Goal: Task Accomplishment & Management: Manage account settings

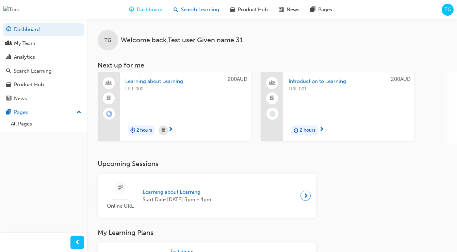
click at [199, 8] on span "Search Learning" at bounding box center [200, 10] width 38 height 8
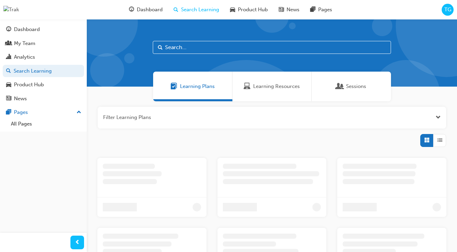
click at [339, 88] on span "Sessions" at bounding box center [340, 86] width 7 height 8
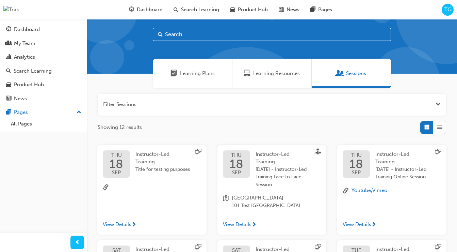
scroll to position [15, 0]
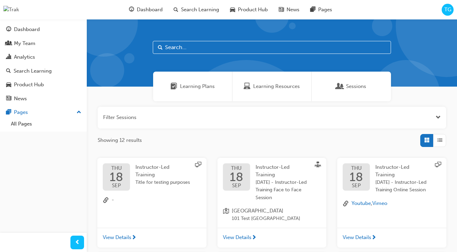
click at [449, 11] on span "TG" at bounding box center [448, 10] width 7 height 8
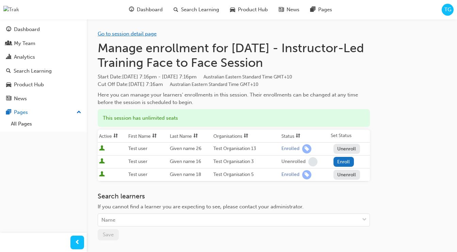
click at [136, 35] on link "Go to session detail page" at bounding box center [127, 34] width 59 height 6
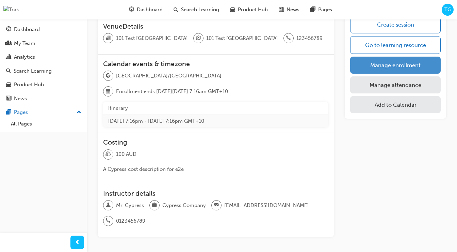
scroll to position [88, 0]
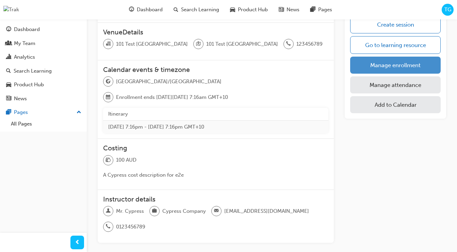
click at [392, 65] on link "Manage enrollment" at bounding box center [395, 65] width 91 height 17
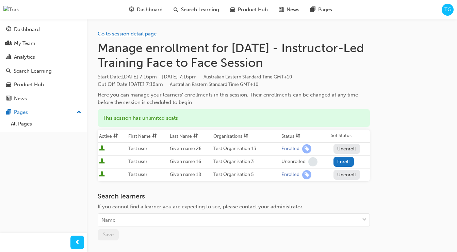
click at [139, 33] on link "Go to session detail page" at bounding box center [127, 34] width 59 height 6
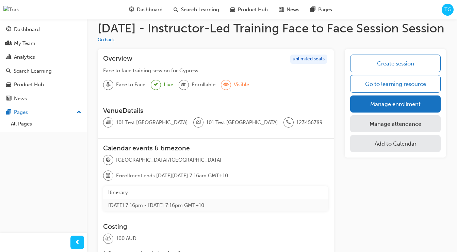
scroll to position [11, 0]
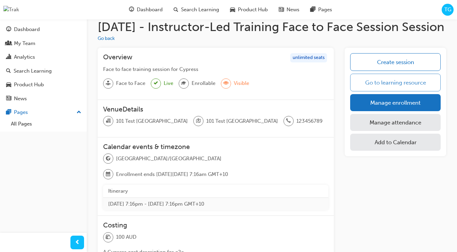
click at [395, 91] on link "Go to learning resource" at bounding box center [395, 83] width 91 height 18
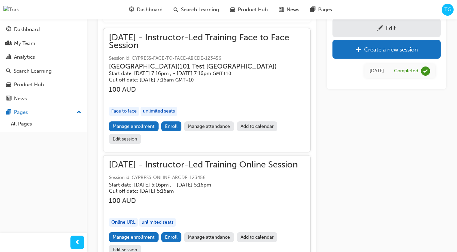
scroll to position [261, 0]
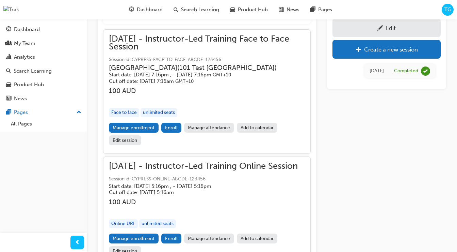
click at [135, 139] on link "Edit session" at bounding box center [125, 140] width 32 height 10
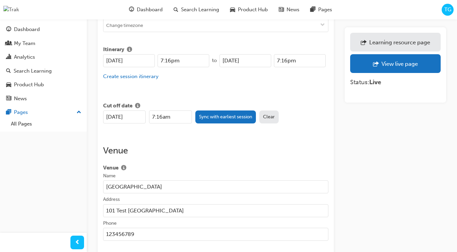
scroll to position [255, 0]
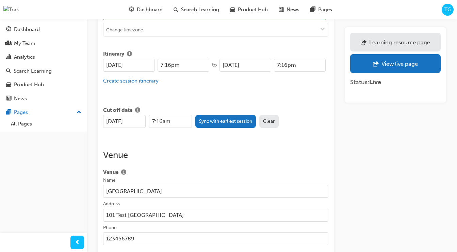
click at [130, 59] on input "18/09/2025" at bounding box center [129, 65] width 52 height 13
click at [136, 59] on input "18/09/2025" at bounding box center [129, 65] width 52 height 13
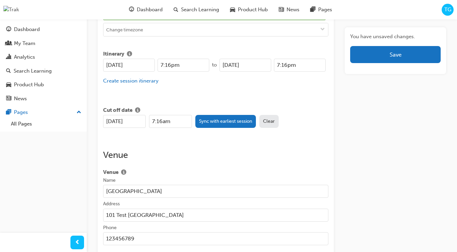
type input "18/09/2026"
click at [259, 59] on input "19/09/2025" at bounding box center [246, 65] width 52 height 13
type input "19/09/2026"
click at [222, 118] on button "Sync with earliest session" at bounding box center [225, 121] width 61 height 13
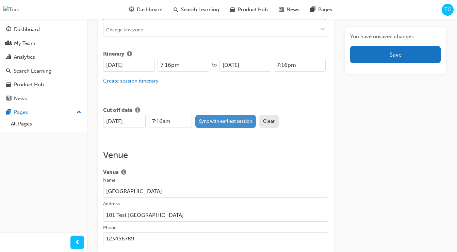
type input "[DATE]"
type input "7:16pm"
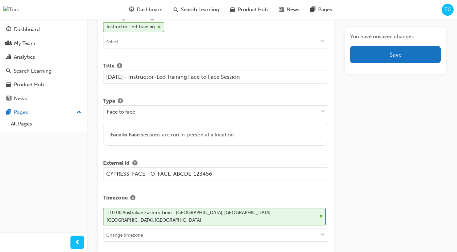
scroll to position [0, 0]
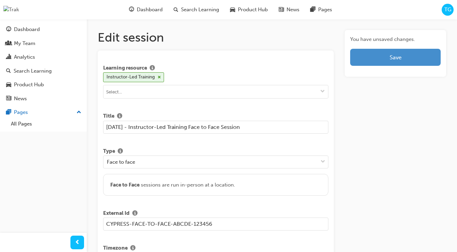
click at [374, 62] on button "Save" at bounding box center [395, 57] width 91 height 17
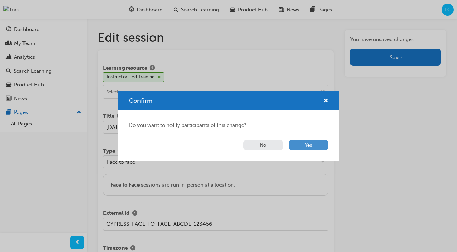
click at [303, 145] on button "Yes" at bounding box center [309, 145] width 40 height 10
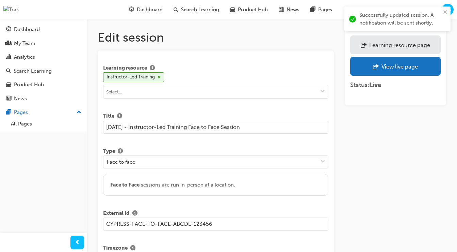
click at [386, 45] on div "Learning resource page" at bounding box center [400, 45] width 61 height 7
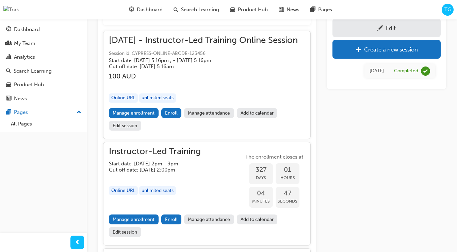
scroll to position [254, 0]
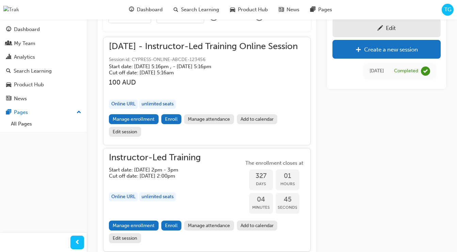
click at [125, 137] on link "Edit session" at bounding box center [125, 132] width 32 height 10
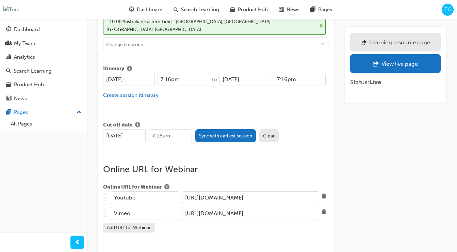
scroll to position [266, 0]
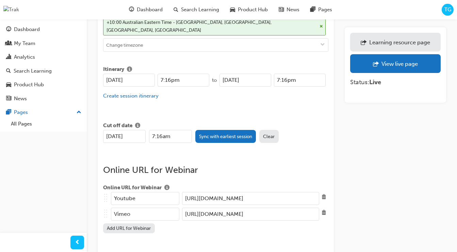
click at [154, 75] on input "18/09/2025" at bounding box center [129, 80] width 52 height 13
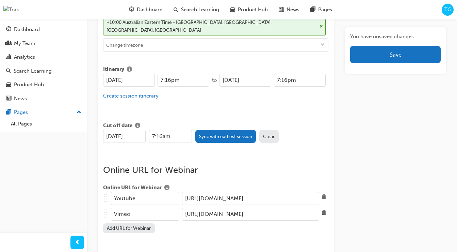
type input "[DATE]"
click at [263, 74] on input "19/09/2025" at bounding box center [246, 80] width 52 height 13
type input "[DATE]"
click at [217, 130] on button "Sync with earliest session" at bounding box center [225, 136] width 61 height 13
type input "[DATE]"
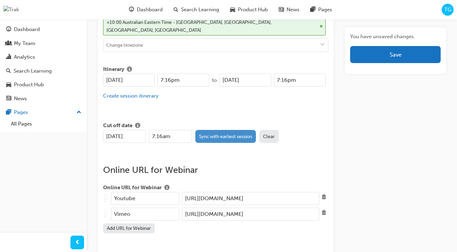
type input "7:16pm"
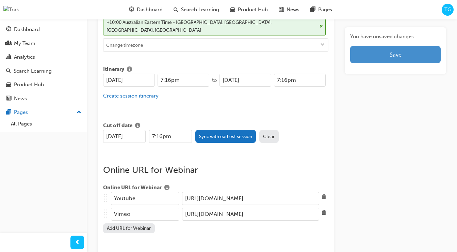
click at [396, 54] on button "Save" at bounding box center [395, 54] width 91 height 17
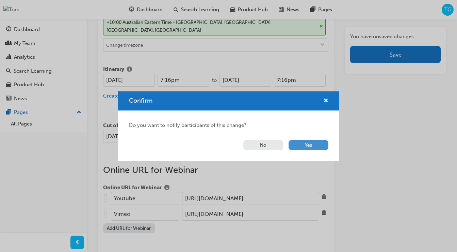
click at [313, 143] on button "Yes" at bounding box center [309, 145] width 40 height 10
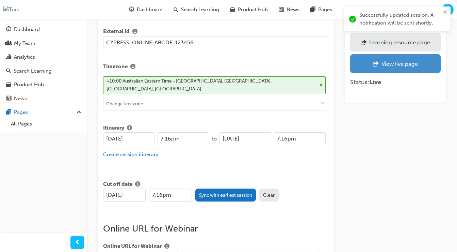
click at [389, 62] on div "View live page" at bounding box center [400, 63] width 36 height 7
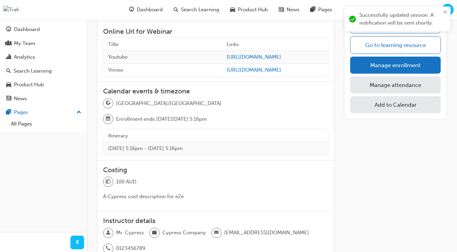
scroll to position [87, 0]
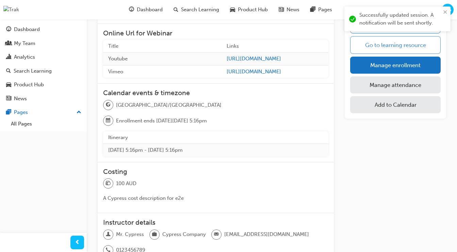
click at [390, 42] on link "Go to learning resource" at bounding box center [395, 45] width 91 height 18
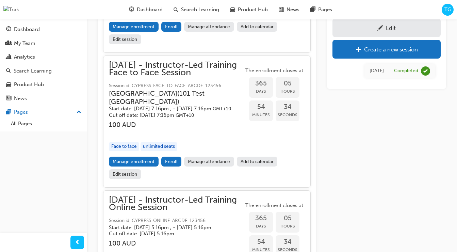
scroll to position [343, 0]
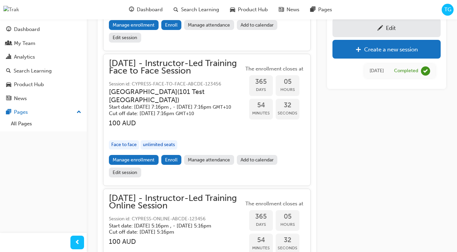
click at [132, 177] on link "Edit session" at bounding box center [125, 173] width 32 height 10
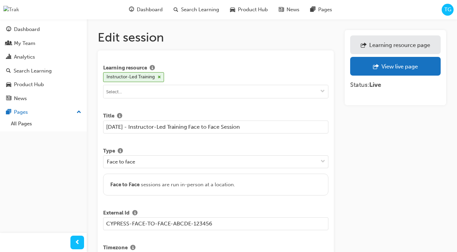
drag, startPoint x: 137, startPoint y: 127, endPoint x: 99, endPoint y: 128, distance: 37.8
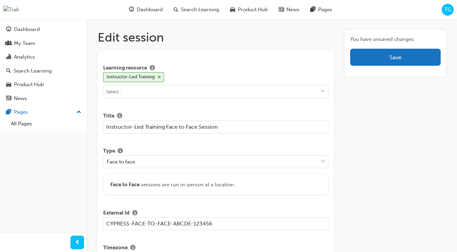
type input "Instructor-Led Training Face to Face Session"
click at [148, 140] on div "Learning resource Instructor-Led Training Title Instructor-Led Training Face to…" at bounding box center [215, 222] width 225 height 322
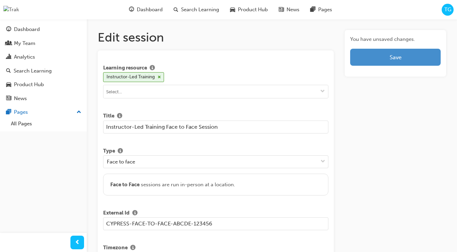
click at [367, 58] on button "Save" at bounding box center [395, 57] width 91 height 17
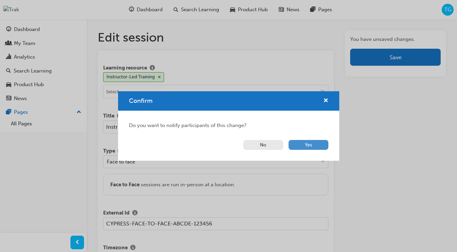
click at [299, 144] on button "Yes" at bounding box center [309, 145] width 40 height 10
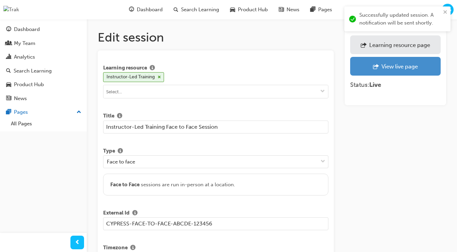
click at [387, 65] on div "View live page" at bounding box center [400, 66] width 36 height 7
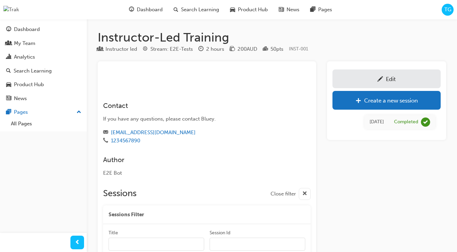
click at [362, 75] on div "Edit" at bounding box center [387, 79] width 98 height 9
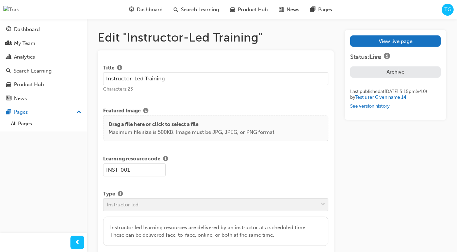
click at [182, 81] on input "Instructor-Led Training" at bounding box center [215, 78] width 225 height 13
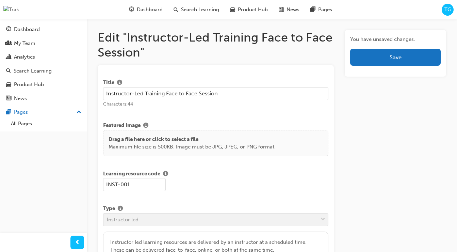
type input "Instructor-Led Training Face to Face Session"
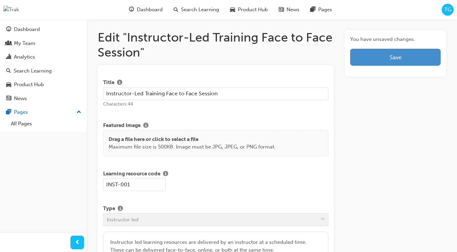
click at [374, 60] on button "Save" at bounding box center [395, 57] width 91 height 17
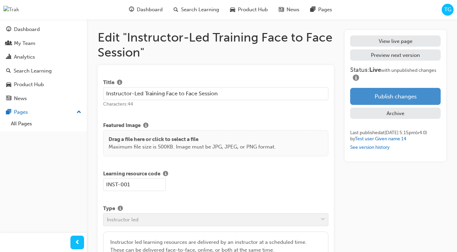
click at [388, 95] on button "Publish changes" at bounding box center [395, 96] width 91 height 17
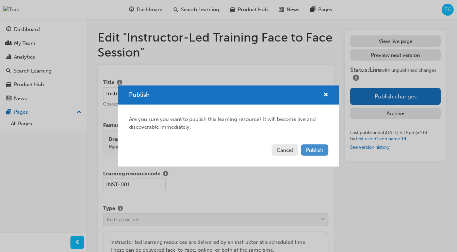
click at [319, 151] on span "Publish" at bounding box center [314, 150] width 17 height 6
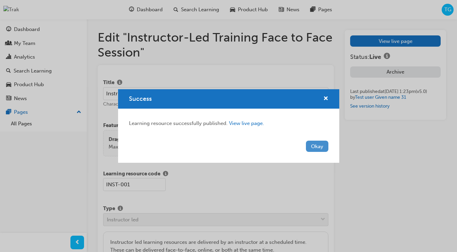
click at [315, 146] on button "Okay" at bounding box center [317, 146] width 22 height 11
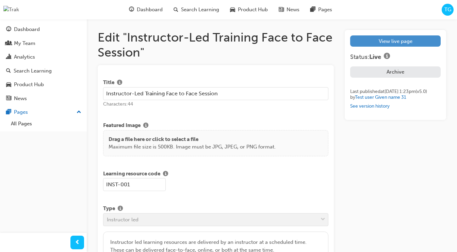
click at [394, 42] on link "View live page" at bounding box center [395, 40] width 91 height 11
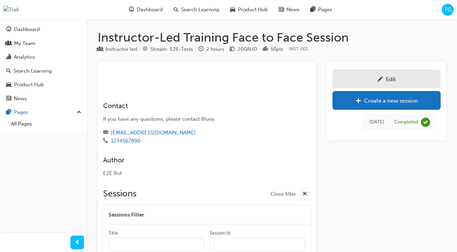
click at [386, 73] on link "Edit" at bounding box center [387, 78] width 108 height 19
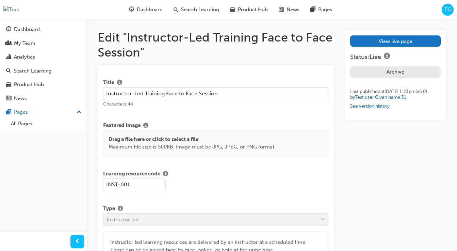
click at [278, 40] on h1 "Edit "Instructor-Led Training Face to Face Session"" at bounding box center [216, 45] width 236 height 30
drag, startPoint x: 229, startPoint y: 94, endPoint x: 165, endPoint y: 92, distance: 64.1
click at [165, 92] on input "Instructor-Led Training Face to Face Session" at bounding box center [215, 93] width 225 height 13
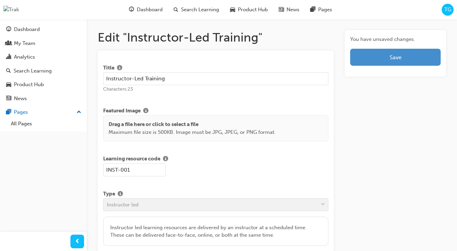
type input "Instructor-Led Training"
click at [369, 63] on button "Save" at bounding box center [395, 57] width 91 height 17
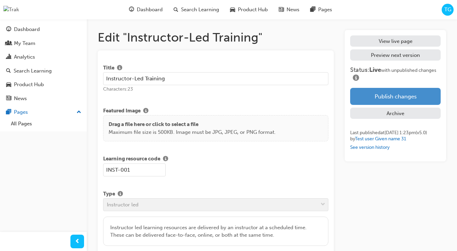
click at [389, 91] on button "Publish changes" at bounding box center [395, 96] width 91 height 17
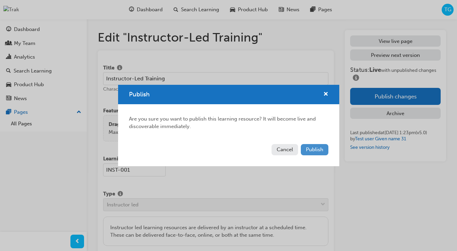
click at [314, 147] on span "Publish" at bounding box center [314, 149] width 17 height 6
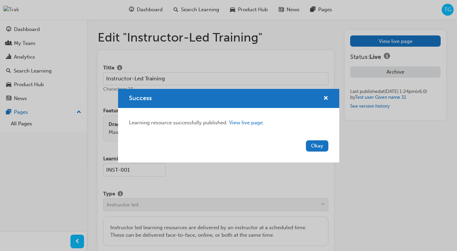
click at [314, 147] on button "Okay" at bounding box center [317, 145] width 22 height 11
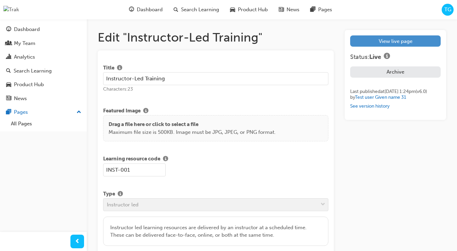
click at [406, 39] on link "View live page" at bounding box center [395, 40] width 91 height 11
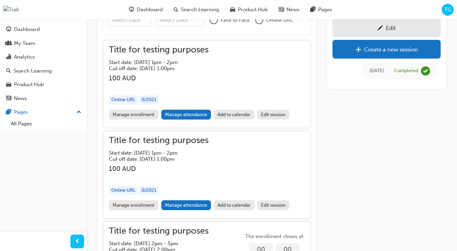
scroll to position [246, 0]
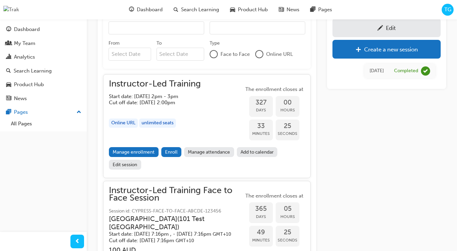
scroll to position [201, 0]
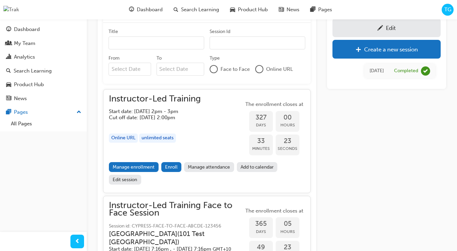
click at [221, 108] on div "Instructor-Led Training Start date: [DATE] 2pm - 3pm Cut off date: [DATE] 2:00p…" at bounding box center [207, 128] width 196 height 67
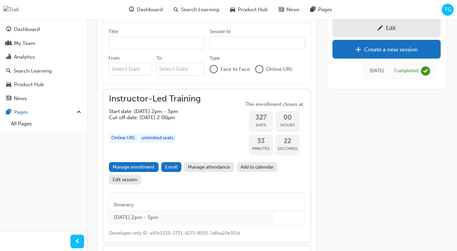
click at [127, 182] on link "Edit session" at bounding box center [125, 180] width 32 height 10
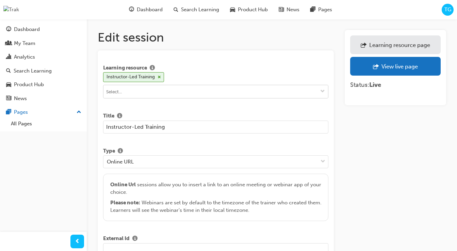
click at [201, 91] on input at bounding box center [216, 91] width 225 height 13
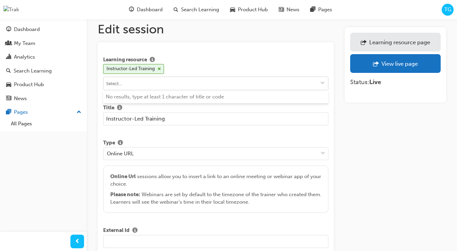
scroll to position [9, 0]
click at [171, 118] on input "Instructor-Led Training" at bounding box center [215, 117] width 225 height 13
drag, startPoint x: 177, startPoint y: 119, endPoint x: 101, endPoint y: 118, distance: 76.6
paste input "Face to Face Session"
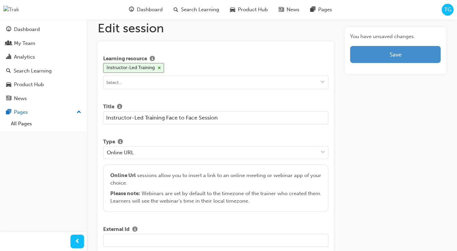
type input "Instructor-Led Training Face to Face Session"
click at [383, 60] on button "Save" at bounding box center [395, 54] width 91 height 17
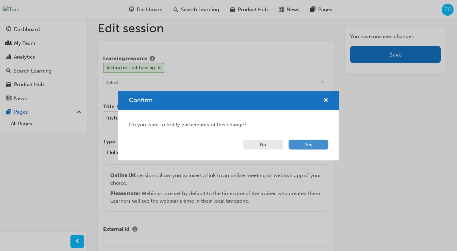
click at [320, 142] on button "Yes" at bounding box center [309, 145] width 40 height 10
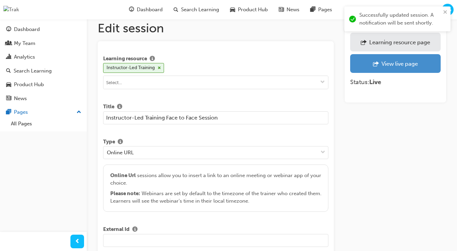
click at [408, 67] on div "View live page" at bounding box center [396, 63] width 80 height 9
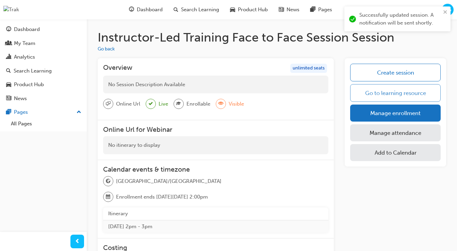
click at [371, 94] on link "Go to learning resource" at bounding box center [395, 93] width 91 height 18
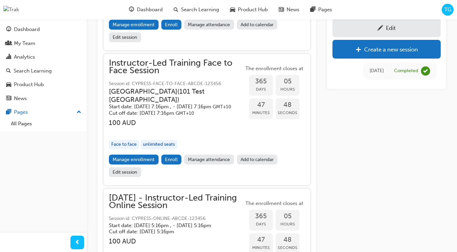
scroll to position [343, 0]
click at [135, 177] on link "Edit session" at bounding box center [125, 173] width 32 height 10
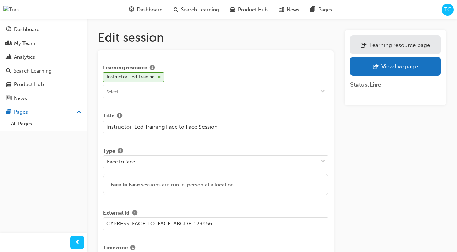
scroll to position [11, 0]
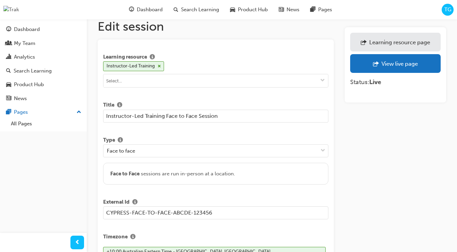
click at [220, 116] on input "Instructor-Led Training Face to Face Session" at bounding box center [215, 116] width 225 height 13
drag, startPoint x: 231, startPoint y: 116, endPoint x: 101, endPoint y: 116, distance: 130.1
paste input "Session id: CYPRESS-ONLINE-ABCDE-123456"
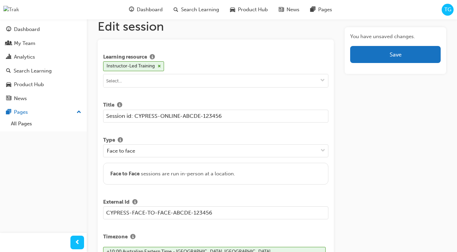
drag, startPoint x: 134, startPoint y: 118, endPoint x: 84, endPoint y: 118, distance: 49.4
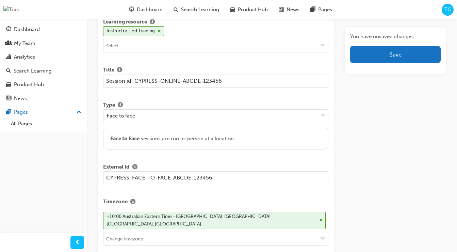
scroll to position [47, 0]
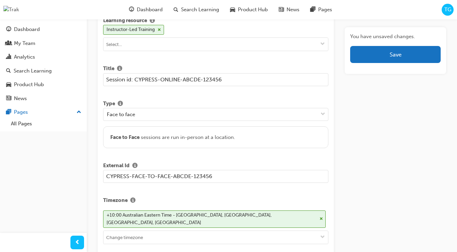
type input "Session id: CYPRESS-ONLINE-ABCDE-123456"
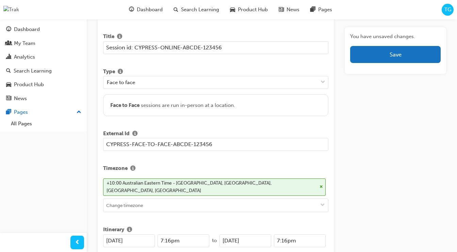
scroll to position [78, 0]
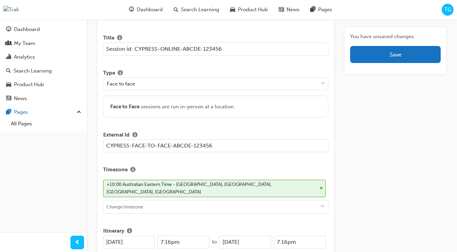
drag, startPoint x: 220, startPoint y: 144, endPoint x: 97, endPoint y: 147, distance: 123.0
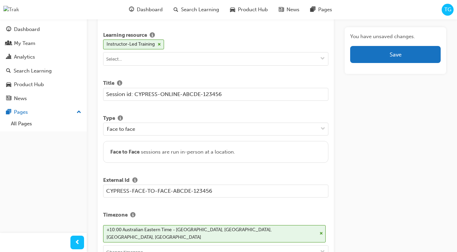
scroll to position [0, 0]
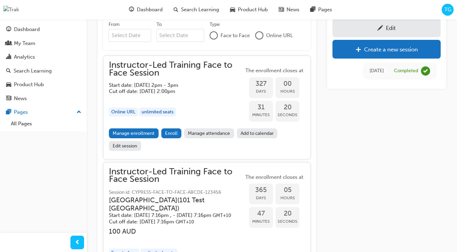
scroll to position [231, 0]
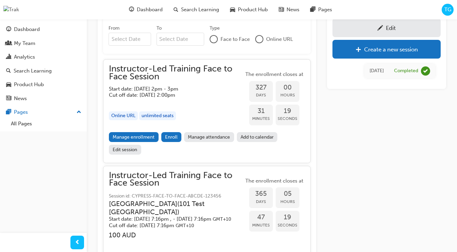
click at [132, 149] on link "Edit session" at bounding box center [125, 150] width 32 height 10
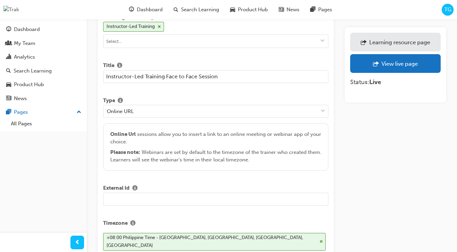
scroll to position [56, 0]
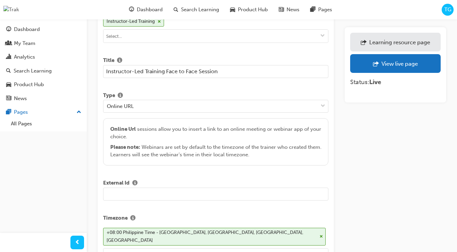
click at [126, 191] on input "text" at bounding box center [215, 194] width 225 height 13
paste input "Session id: CYPRESS-ONLINE-ABCDE-123456"
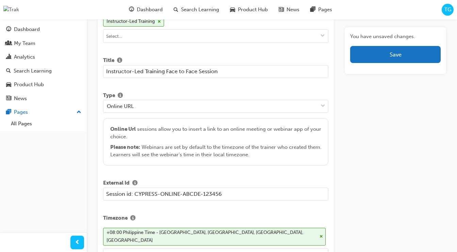
type input "Session id: CYPRESS-ONLINE-ABCDE-123456"
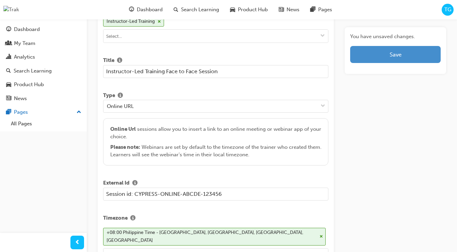
click at [380, 61] on button "Save" at bounding box center [395, 54] width 91 height 17
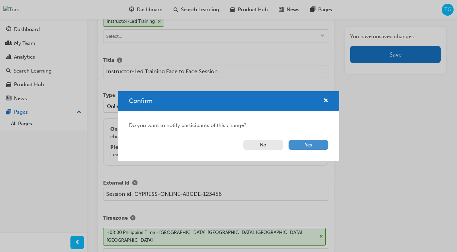
click at [311, 146] on button "Yes" at bounding box center [309, 145] width 40 height 10
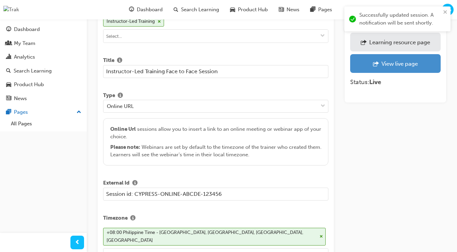
click at [382, 64] on div "View live page" at bounding box center [400, 63] width 36 height 7
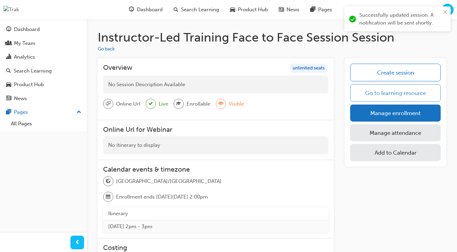
click at [372, 93] on link "Go to learning resource" at bounding box center [395, 93] width 91 height 18
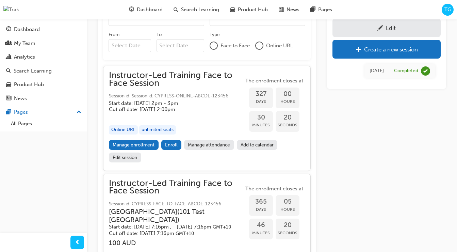
scroll to position [214, 0]
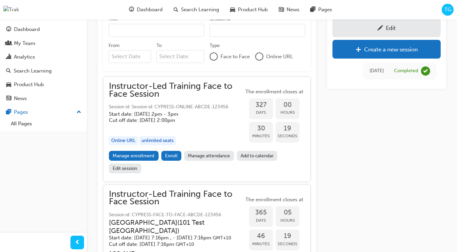
click at [128, 172] on link "Edit session" at bounding box center [125, 168] width 32 height 10
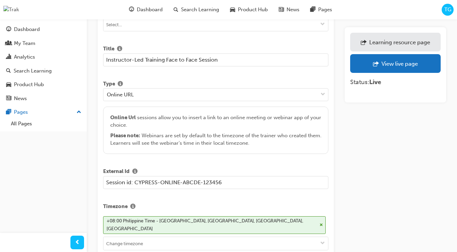
scroll to position [72, 0]
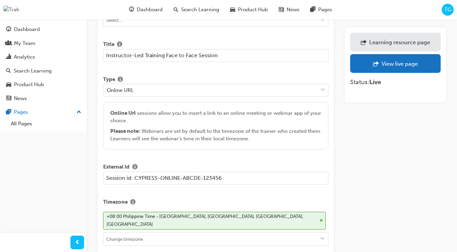
drag, startPoint x: 135, startPoint y: 180, endPoint x: 93, endPoint y: 175, distance: 41.5
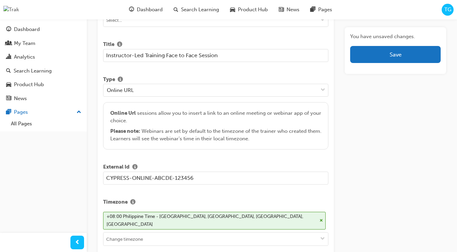
type input "CYPRESS-ONLINE-ABCDE-123456"
click at [221, 193] on div "Learning resource Instructor-Led Training Title Instructor-Led Training Face to…" at bounding box center [215, 163] width 225 height 347
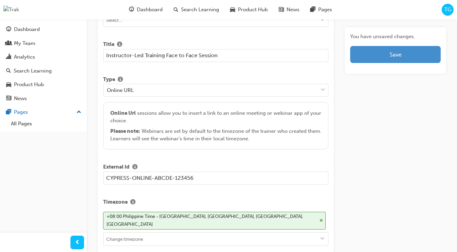
click at [375, 59] on button "Save" at bounding box center [395, 54] width 91 height 17
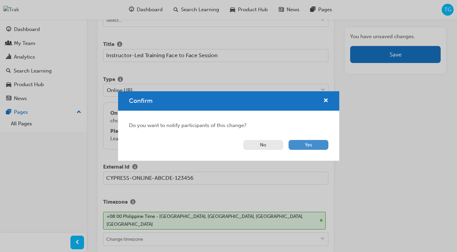
click at [298, 146] on button "Yes" at bounding box center [309, 145] width 40 height 10
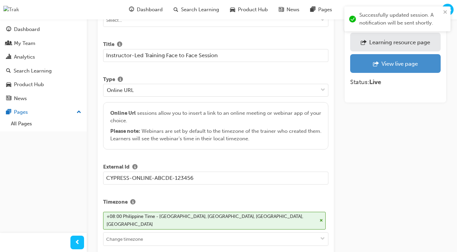
click at [391, 65] on div "View live page" at bounding box center [400, 63] width 36 height 7
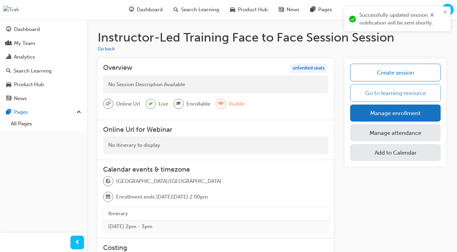
click at [385, 90] on link "Go to learning resource" at bounding box center [395, 93] width 91 height 18
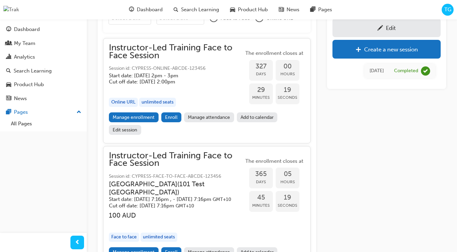
scroll to position [252, 0]
click at [134, 129] on link "Edit session" at bounding box center [125, 130] width 32 height 10
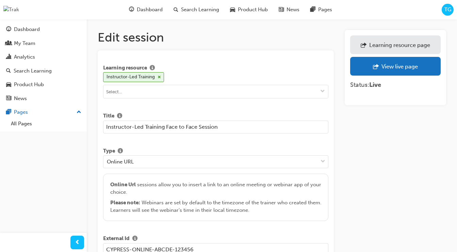
click at [204, 131] on input "Instructor-Led Training Face to Face Session" at bounding box center [215, 127] width 225 height 13
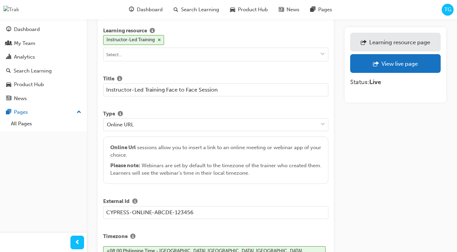
scroll to position [43, 0]
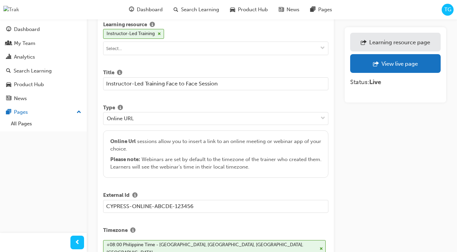
drag, startPoint x: 198, startPoint y: 207, endPoint x: 85, endPoint y: 208, distance: 112.4
paste input "YPRESS-FACE-TO-FAC"
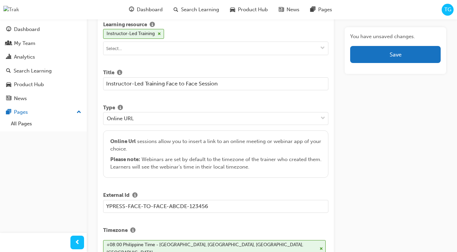
click at [106, 208] on input "YPRESS-FACE-TO-FACE-ABCDE-123456" at bounding box center [215, 206] width 225 height 13
type input "CYPRESS-FACE-TO-FACE-ABCDE-123456"
click at [169, 217] on div "Learning resource Instructor-Led Training Title Instructor-Led Training Face to…" at bounding box center [215, 191] width 225 height 347
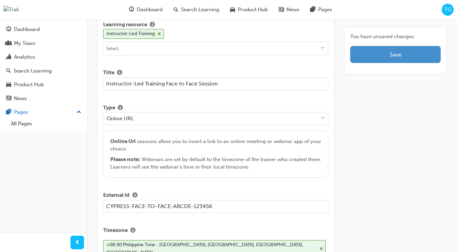
click at [372, 52] on button "Save" at bounding box center [395, 54] width 91 height 17
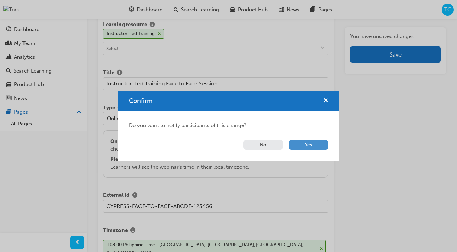
click at [305, 145] on button "Yes" at bounding box center [309, 145] width 40 height 10
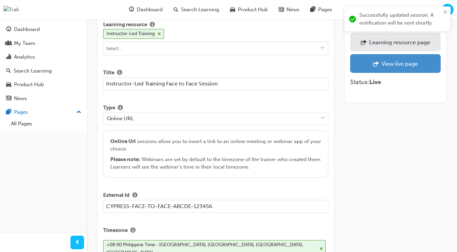
click at [388, 66] on div "View live page" at bounding box center [400, 63] width 36 height 7
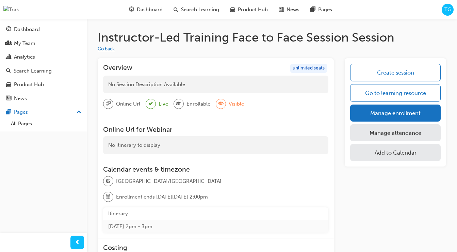
click at [106, 48] on button "Go back" at bounding box center [106, 49] width 17 height 8
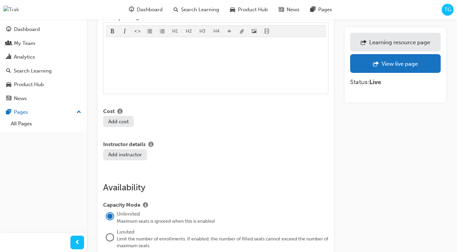
scroll to position [500, 0]
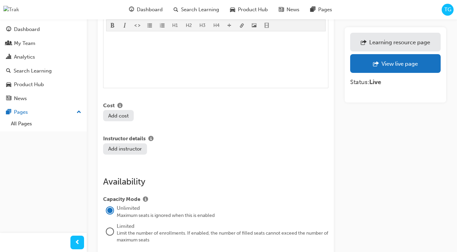
click at [128, 111] on button "Add cost" at bounding box center [118, 115] width 31 height 11
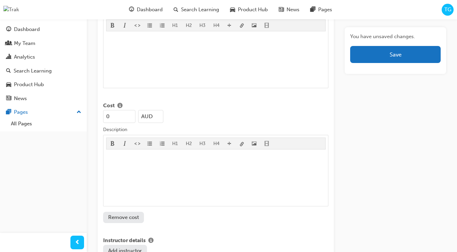
click at [124, 111] on input "0" at bounding box center [119, 116] width 32 height 13
drag, startPoint x: 115, startPoint y: 111, endPoint x: 99, endPoint y: 109, distance: 16.6
click at [99, 109] on div "Learning resource Instructor-Led Training Title Instructor-Led Training Face to…" at bounding box center [216, 76] width 236 height 1052
paste input "cy.get('h3').contains('100 AUD');"
type input "cy.get('h3').contains('100 AUD');"
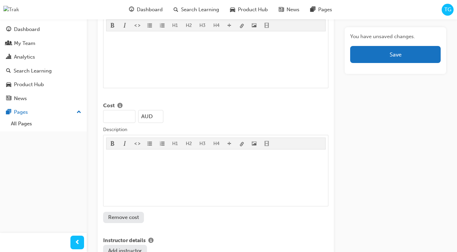
scroll to position [0, 0]
type input "100"
click at [184, 110] on div "100 AUD" at bounding box center [215, 116] width 225 height 13
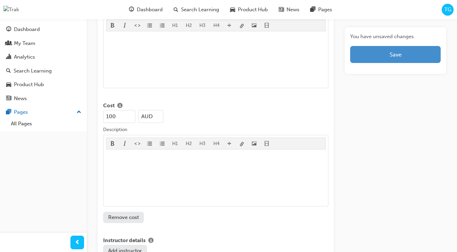
click at [386, 50] on button "Save" at bounding box center [395, 54] width 91 height 17
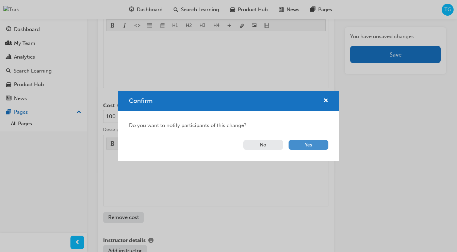
click at [313, 143] on button "Yes" at bounding box center [309, 145] width 40 height 10
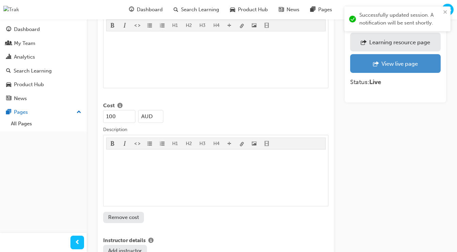
click at [382, 66] on div "View live page" at bounding box center [400, 63] width 36 height 7
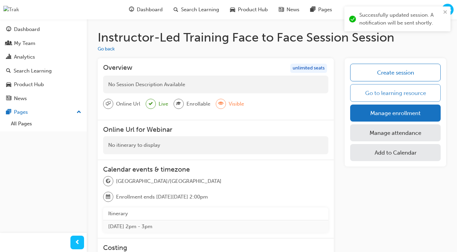
click at [390, 91] on link "Go to learning resource" at bounding box center [395, 93] width 91 height 18
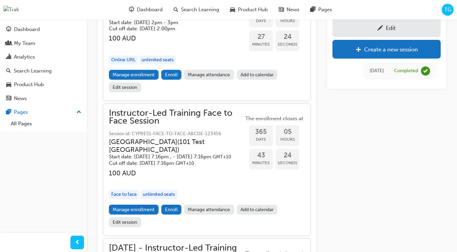
scroll to position [311, 0]
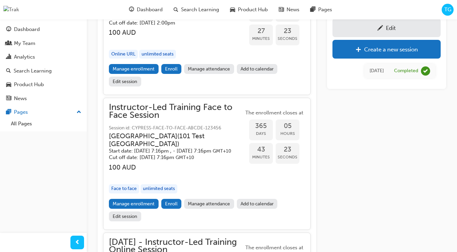
click at [127, 220] on link "Edit session" at bounding box center [125, 217] width 32 height 10
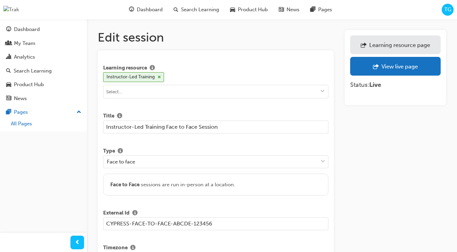
drag, startPoint x: 223, startPoint y: 126, endPoint x: 83, endPoint y: 126, distance: 139.3
paste input "Onlin"
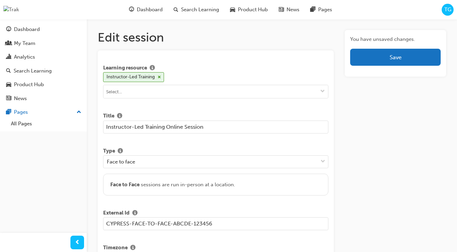
type input "Instructor-Led Training Online Session"
click at [155, 143] on div "Learning resource Instructor-Led Training Title Instructor-Led Training Online …" at bounding box center [215, 222] width 225 height 322
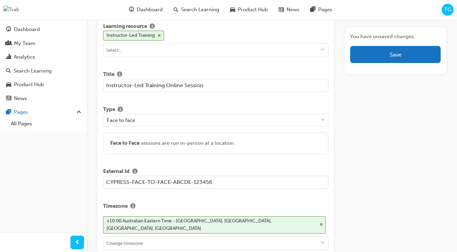
scroll to position [54, 0]
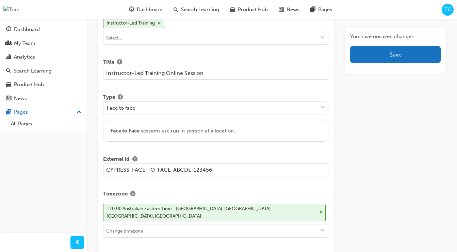
drag, startPoint x: 225, startPoint y: 170, endPoint x: 102, endPoint y: 167, distance: 123.0
paste input "ONLIN"
type input "CYPRESS-ONLINE-ABCDE-123456"
click at [157, 185] on div "Learning resource Instructor-Led Training Title Instructor-Led Training Online …" at bounding box center [215, 168] width 225 height 322
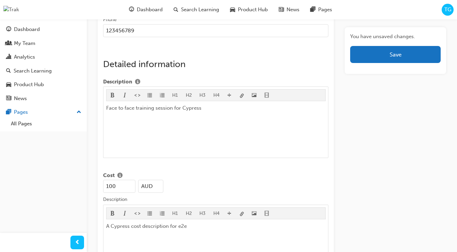
scroll to position [510, 0]
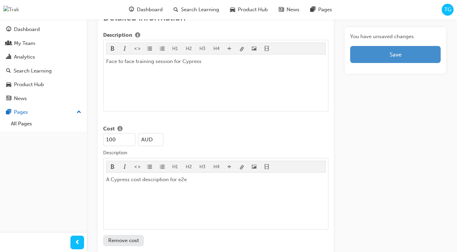
click at [404, 58] on button "Save" at bounding box center [395, 54] width 91 height 17
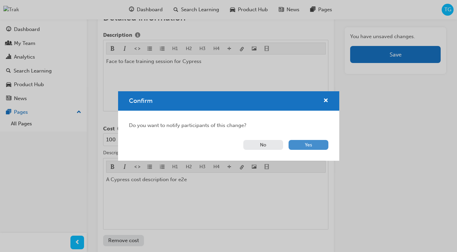
click at [299, 147] on button "Yes" at bounding box center [309, 145] width 40 height 10
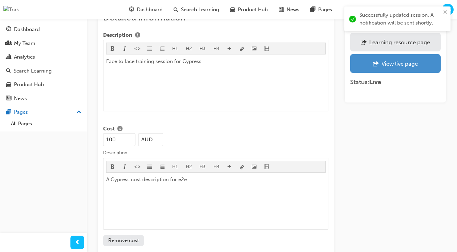
click at [402, 66] on div "View live page" at bounding box center [400, 63] width 36 height 7
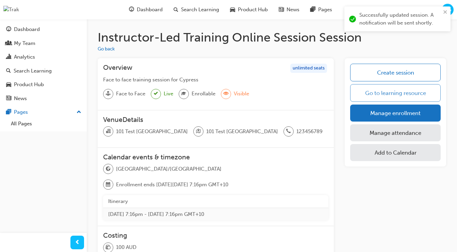
click at [384, 93] on link "Go to learning resource" at bounding box center [395, 93] width 91 height 18
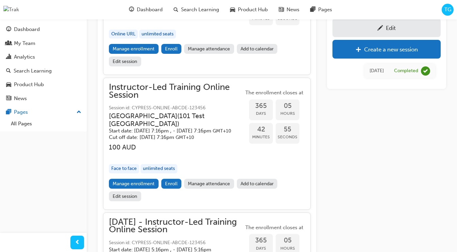
scroll to position [333, 0]
